Goal: Task Accomplishment & Management: Use online tool/utility

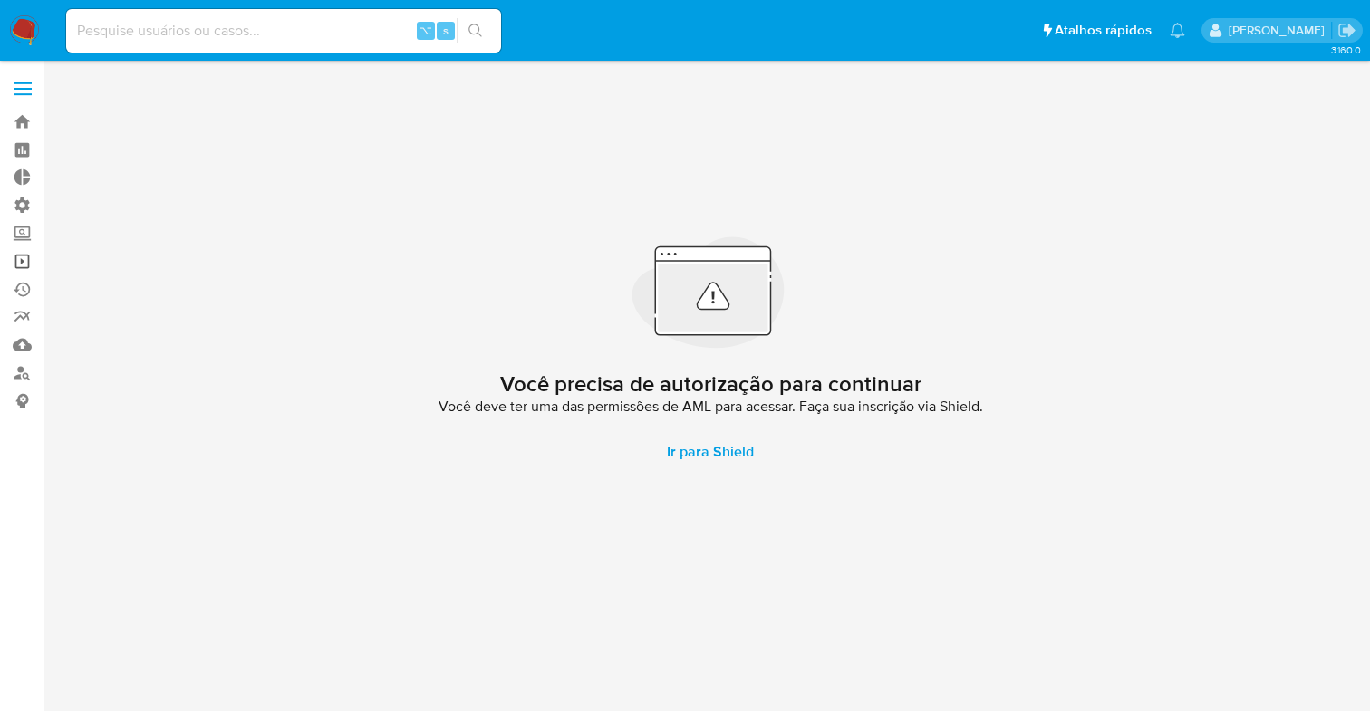
click at [26, 262] on link "Operações em massa" at bounding box center [108, 261] width 216 height 28
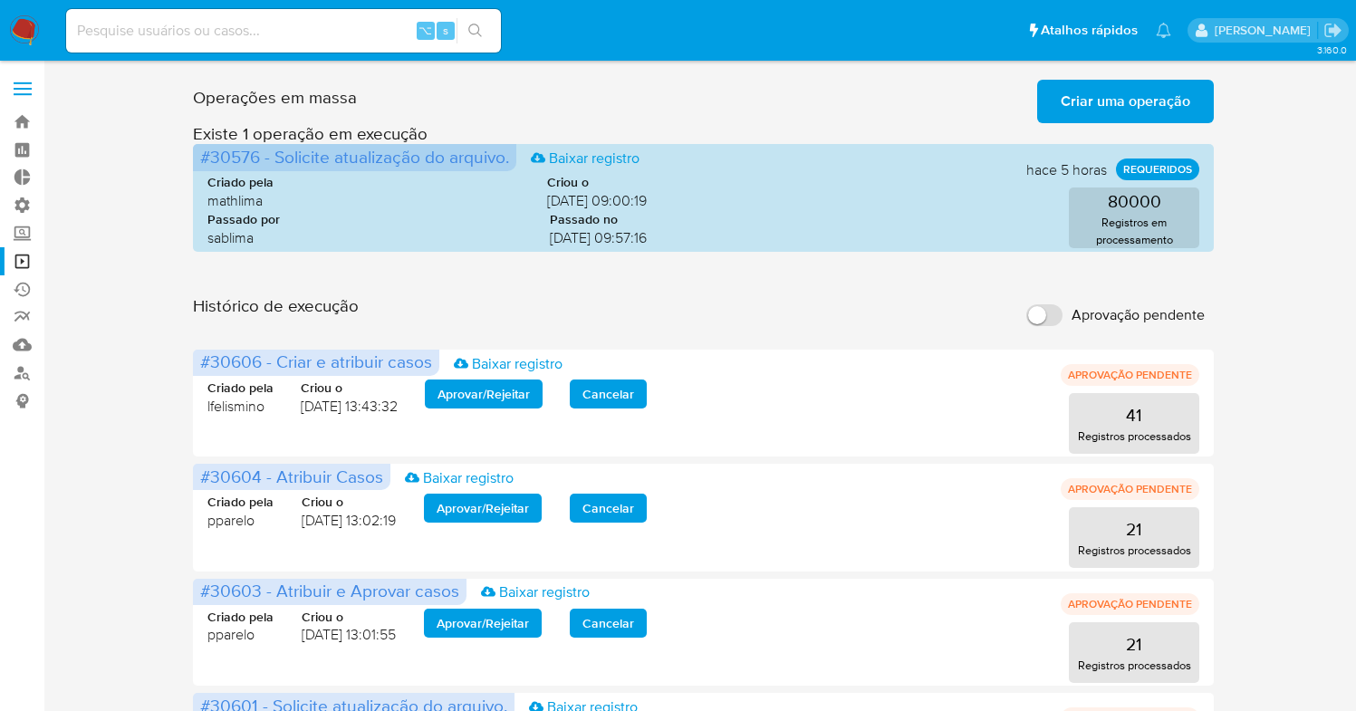
click at [1059, 313] on input "Aprovação pendente" at bounding box center [1045, 315] width 36 height 22
checkbox input "true"
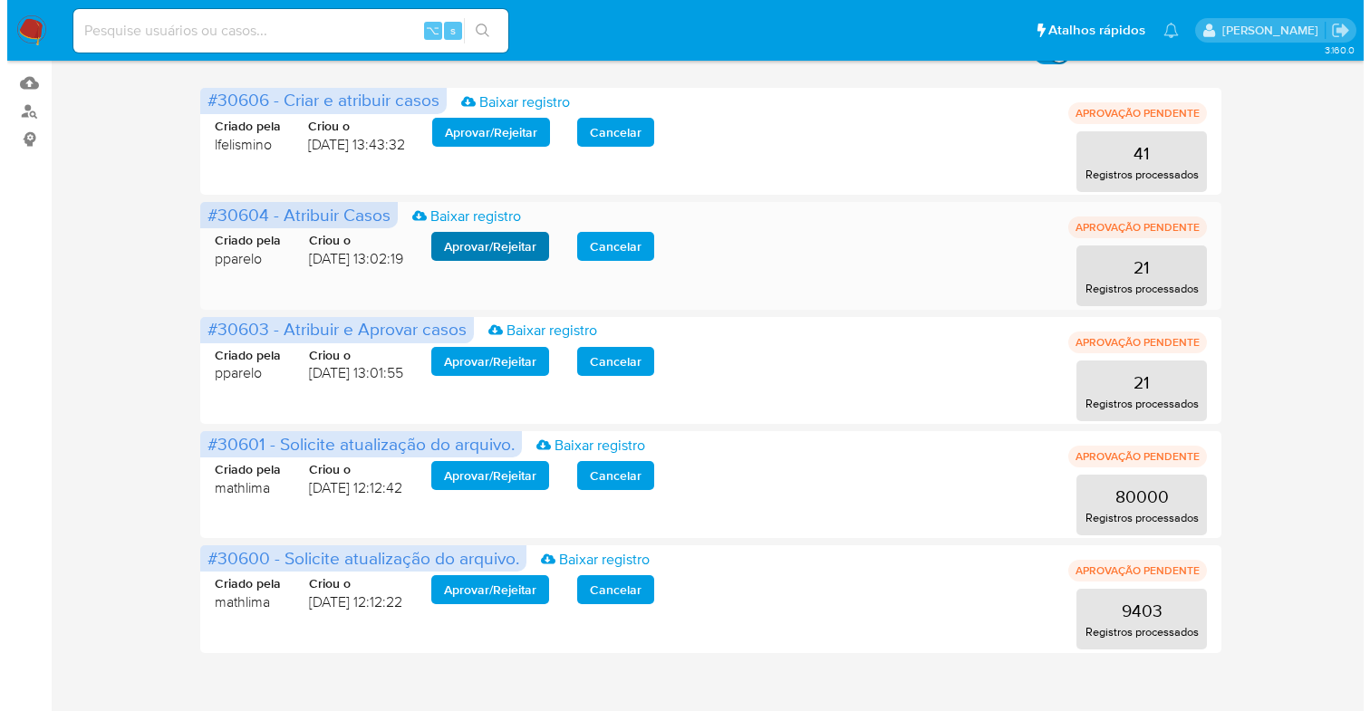
scroll to position [263, 0]
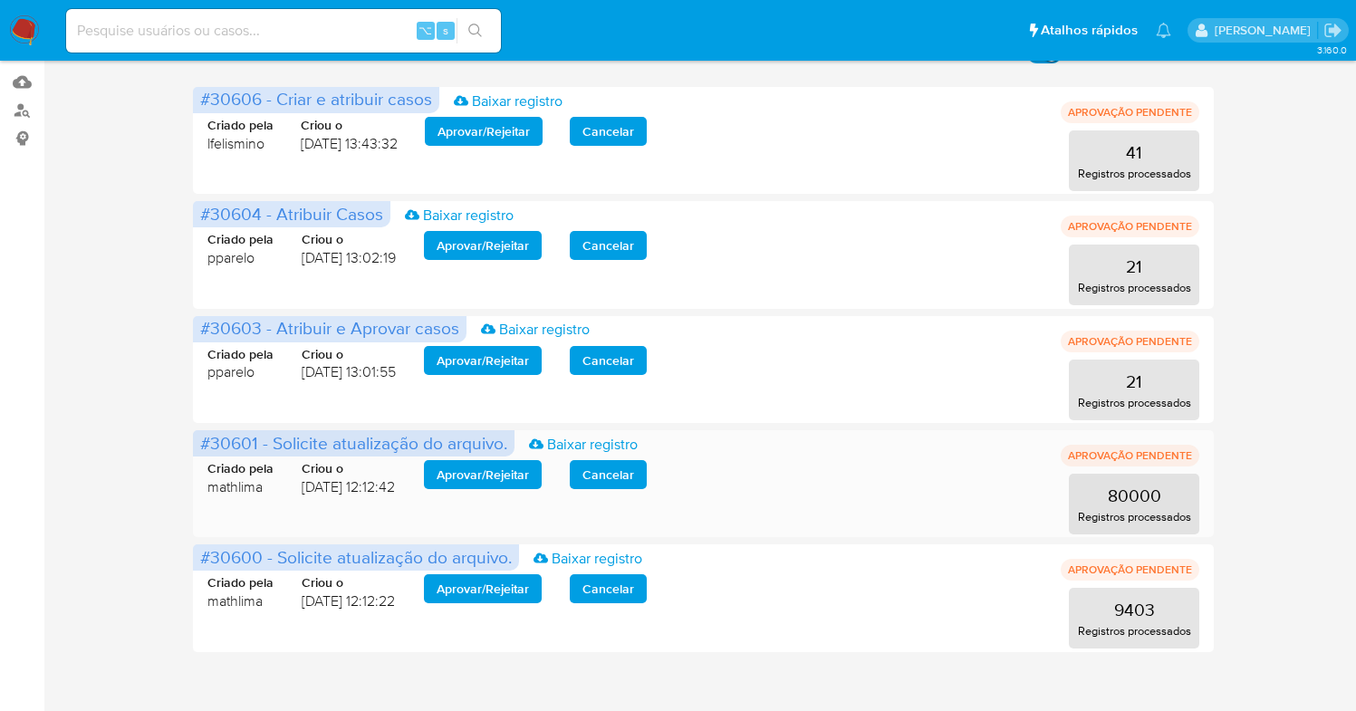
click at [481, 471] on span "Aprovar / Rejeitar" at bounding box center [483, 474] width 92 height 25
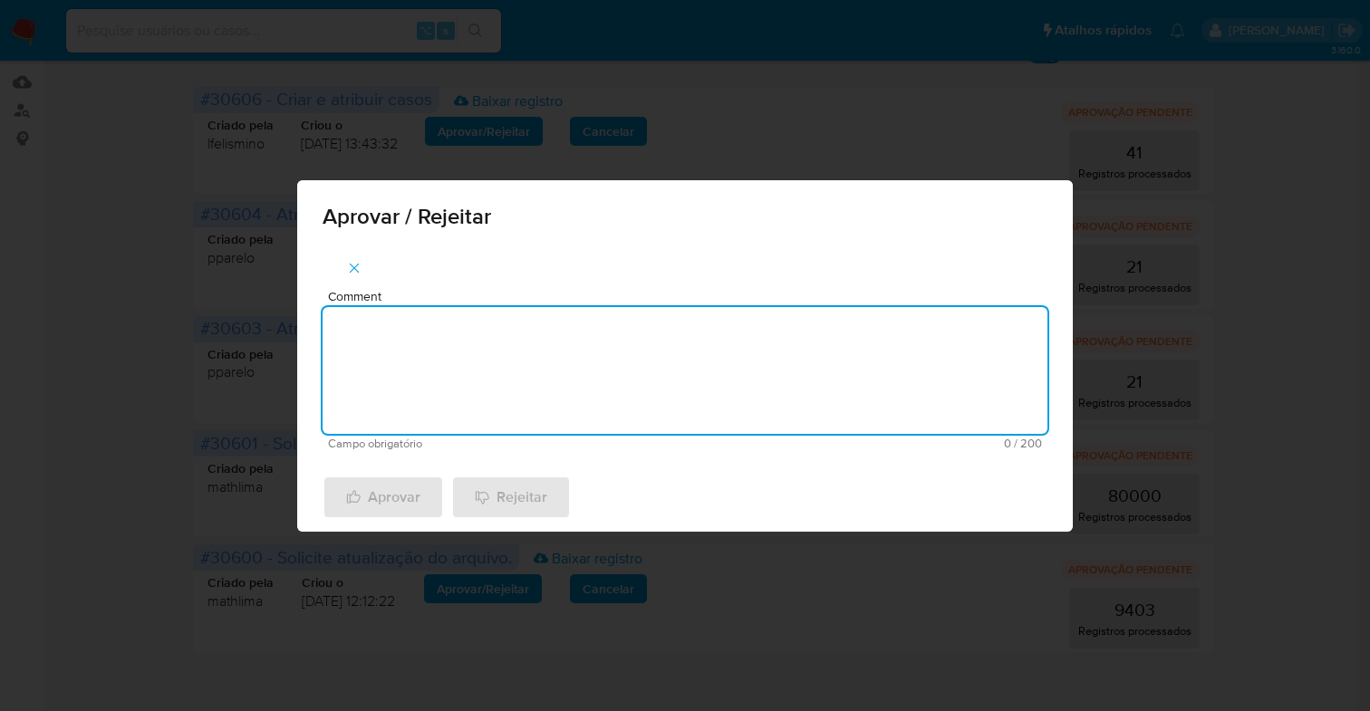
click at [461, 367] on textarea "Comment" at bounding box center [685, 370] width 725 height 127
type textarea "De acordo"
click at [381, 517] on span "Aprovar" at bounding box center [383, 497] width 74 height 40
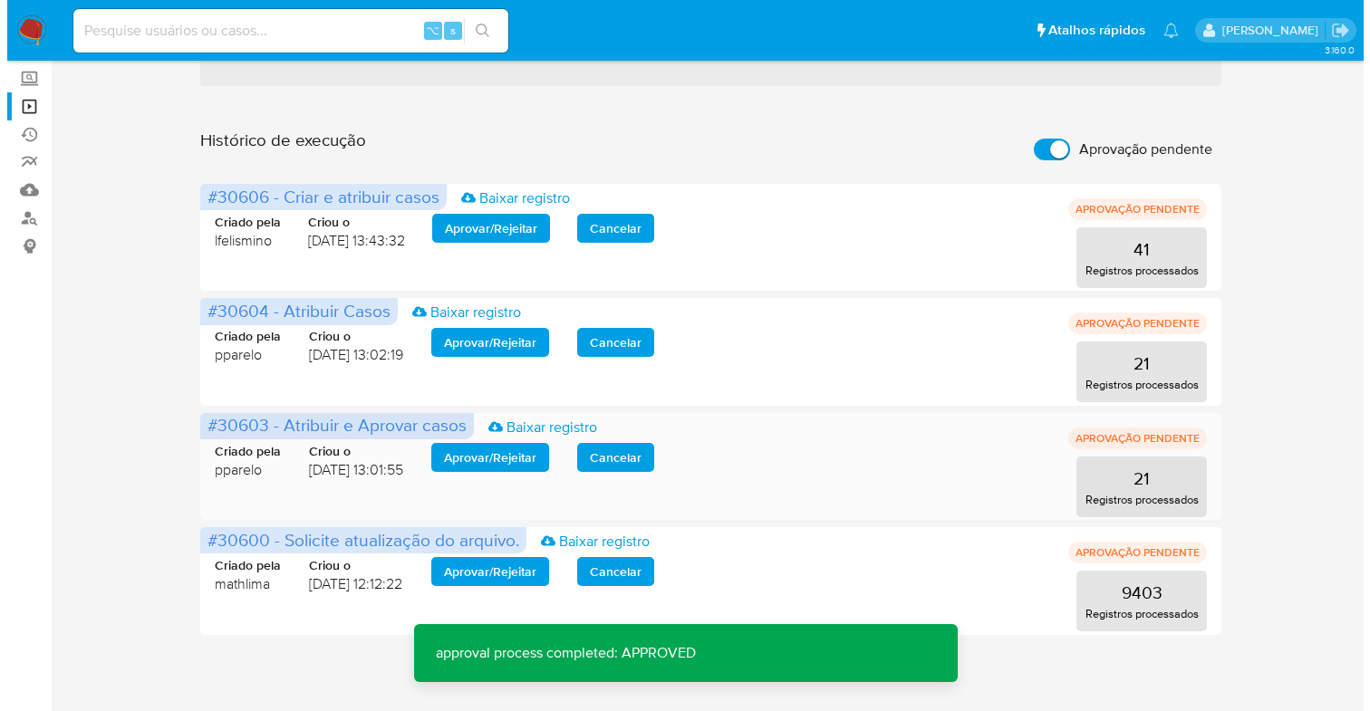
scroll to position [160, 0]
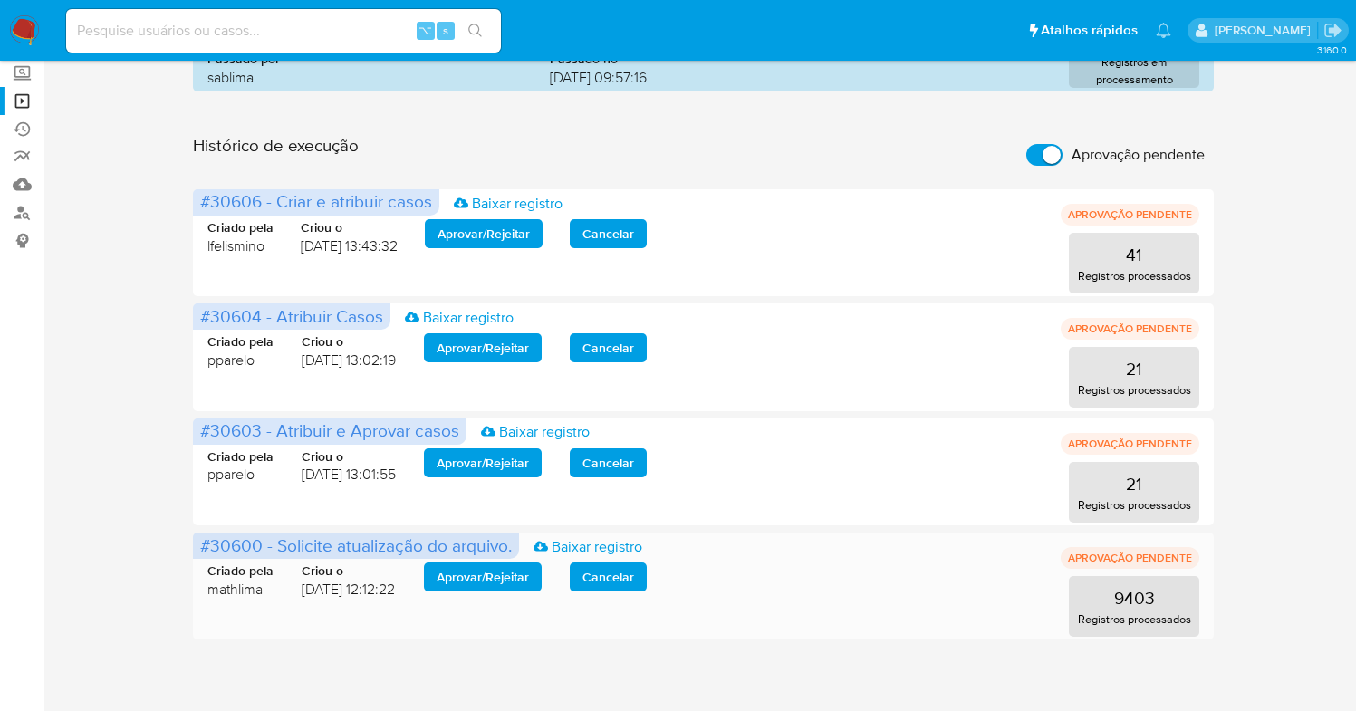
click at [494, 576] on span "Aprovar / Rejeitar" at bounding box center [483, 576] width 92 height 25
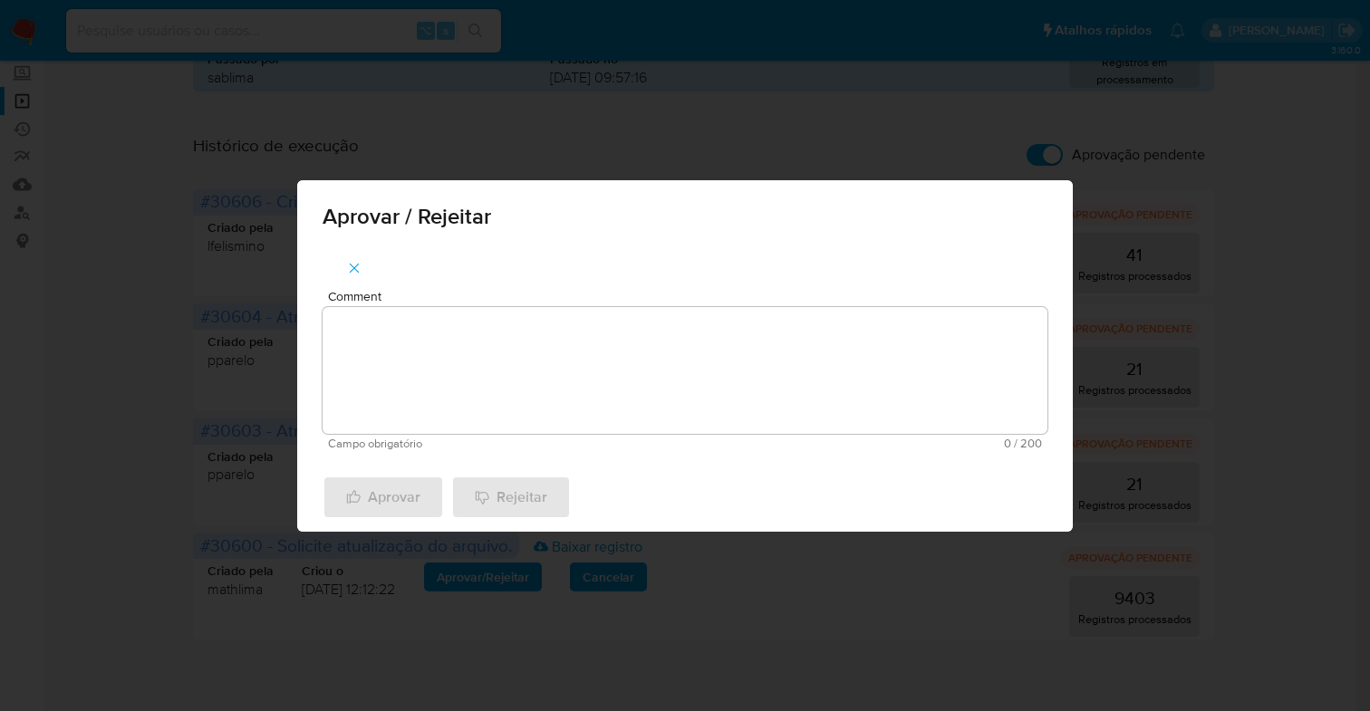
click at [500, 350] on textarea "Comment" at bounding box center [685, 370] width 725 height 127
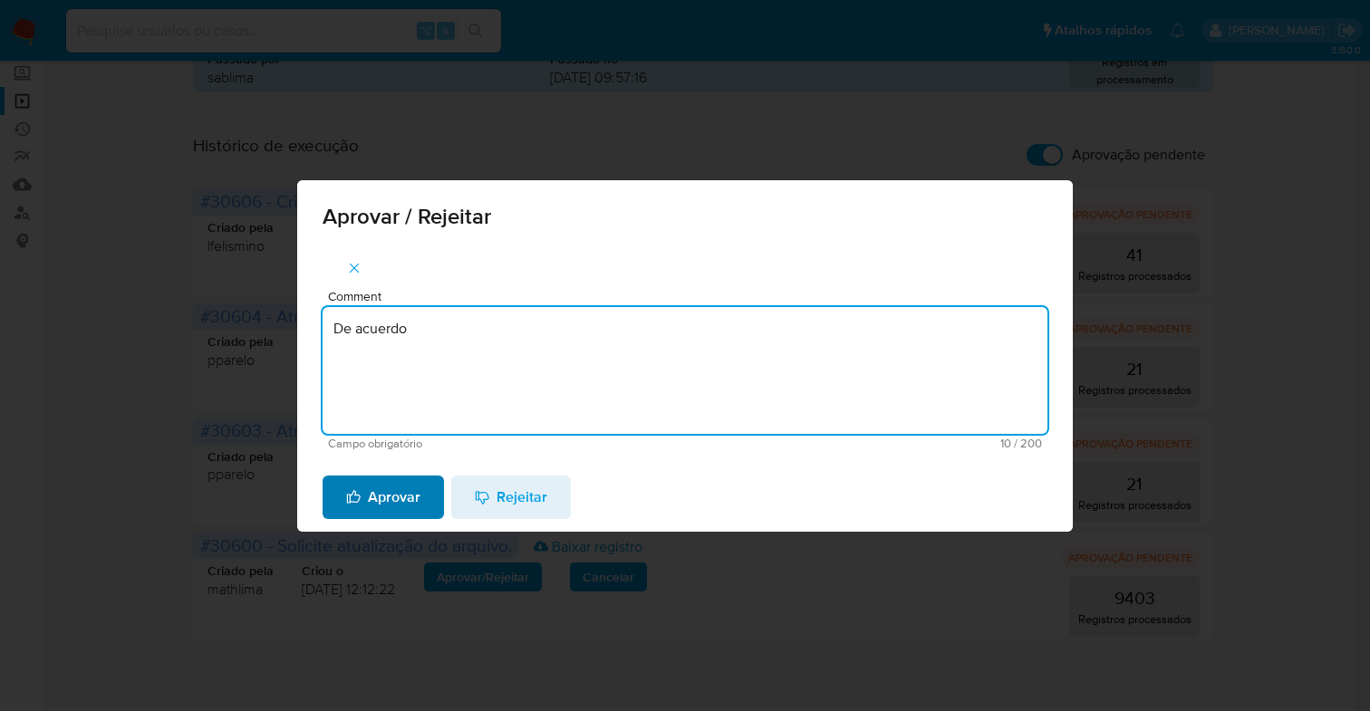
type textarea "De acuerdo"
click at [408, 496] on span "Aprovar" at bounding box center [383, 497] width 74 height 40
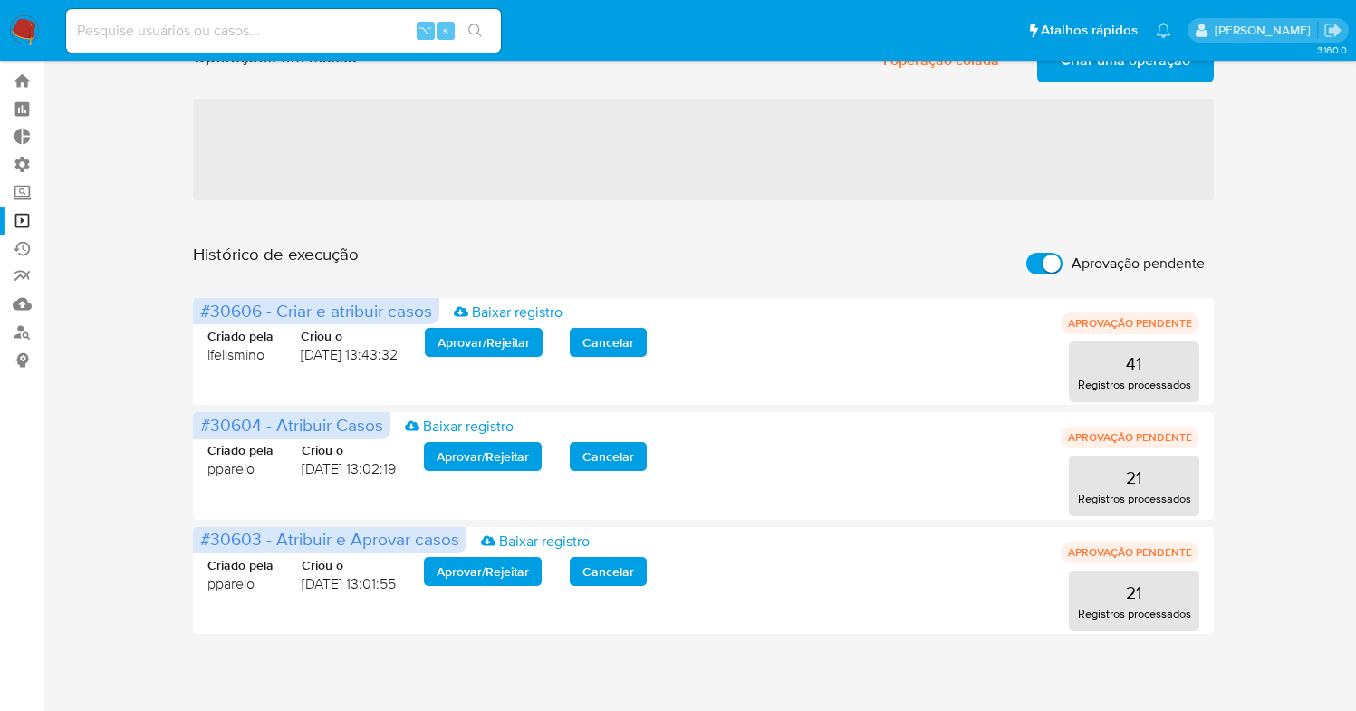
scroll to position [52, 0]
